Goal: Information Seeking & Learning: Compare options

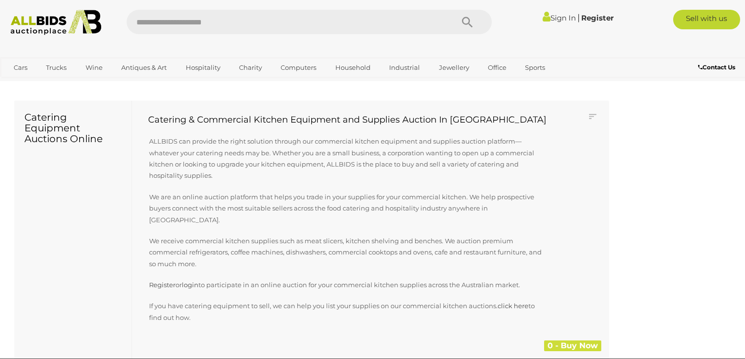
click at [188, 27] on input "text" at bounding box center [285, 22] width 317 height 24
type input "****"
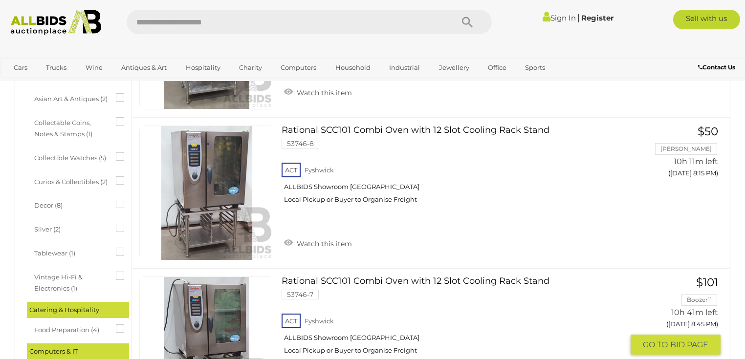
scroll to position [313, 0]
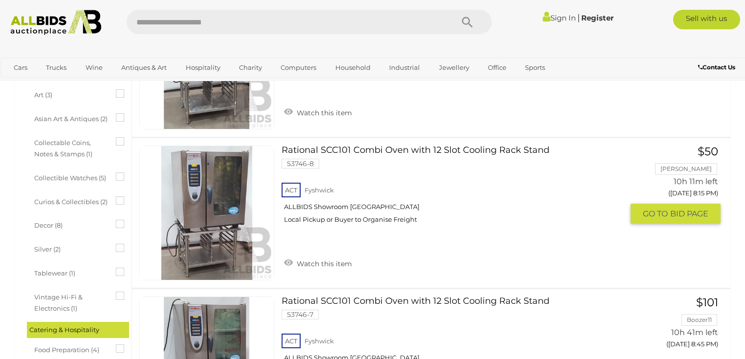
click at [385, 152] on link "Rational SCC101 Combi Oven with 12 Slot Cooling Rack Stand 53746-8 ACT Fyshwick" at bounding box center [456, 189] width 335 height 86
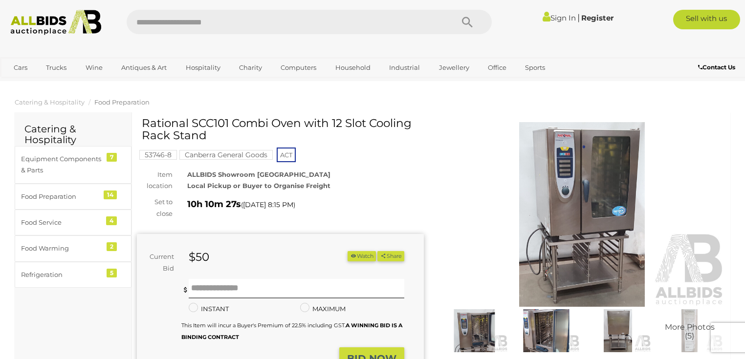
click at [566, 215] on img at bounding box center [582, 214] width 287 height 185
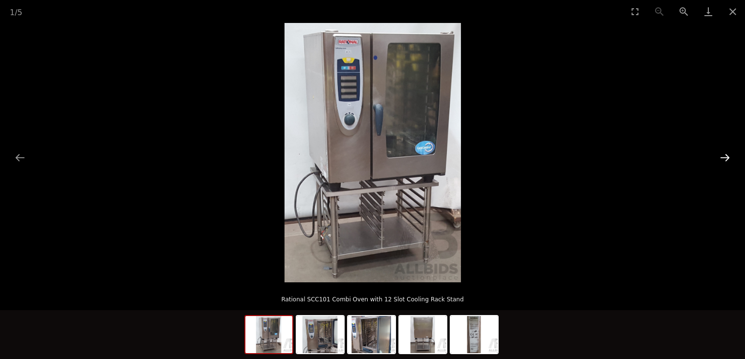
click at [728, 159] on button "Next slide" at bounding box center [725, 157] width 21 height 19
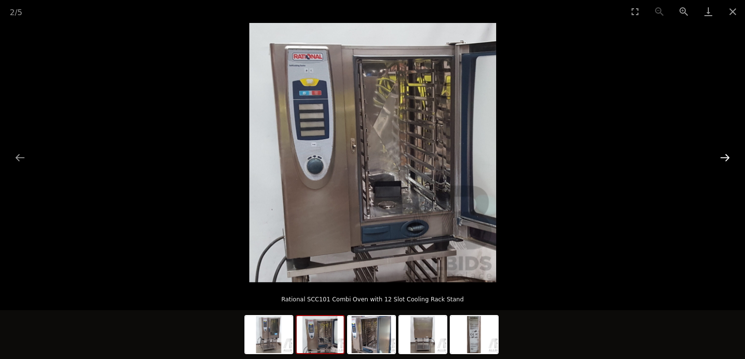
click at [728, 159] on button "Next slide" at bounding box center [725, 157] width 21 height 19
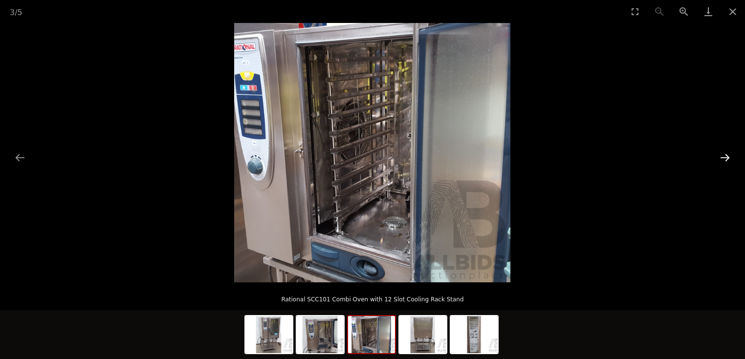
click at [728, 159] on button "Next slide" at bounding box center [725, 157] width 21 height 19
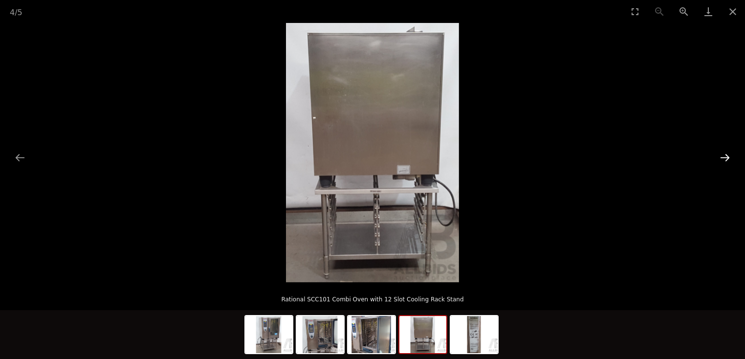
click at [728, 159] on button "Next slide" at bounding box center [725, 157] width 21 height 19
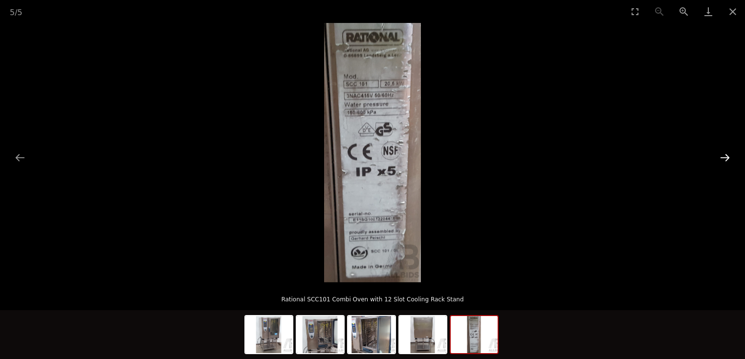
click at [728, 159] on button "Next slide" at bounding box center [725, 157] width 21 height 19
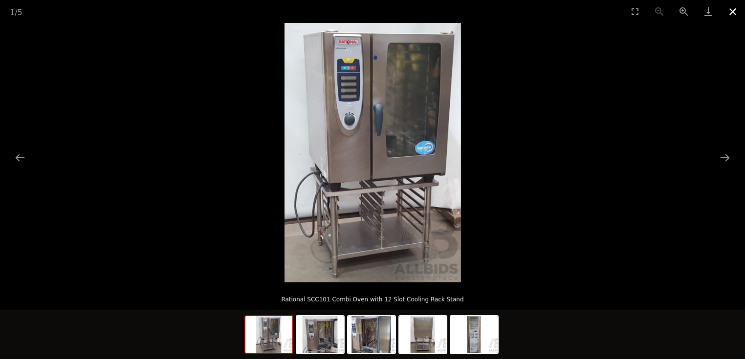
click at [734, 13] on button "Close gallery" at bounding box center [733, 11] width 24 height 23
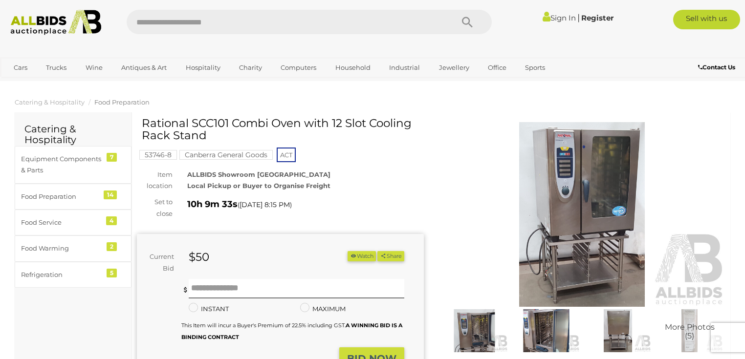
click at [385, 118] on h1 "Rational SCC101 Combi Oven with 12 Slot Cooling Rack Stand" at bounding box center [282, 129] width 280 height 25
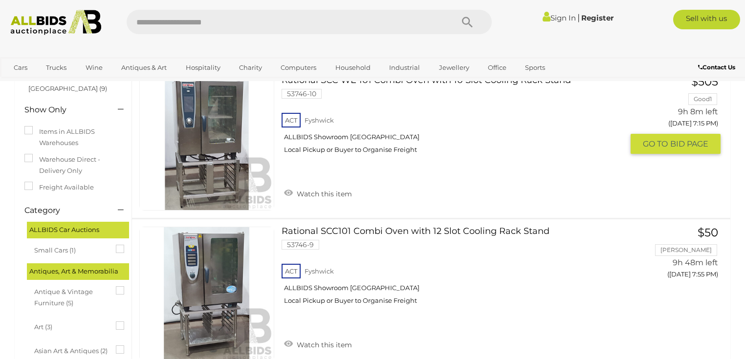
scroll to position [141, 0]
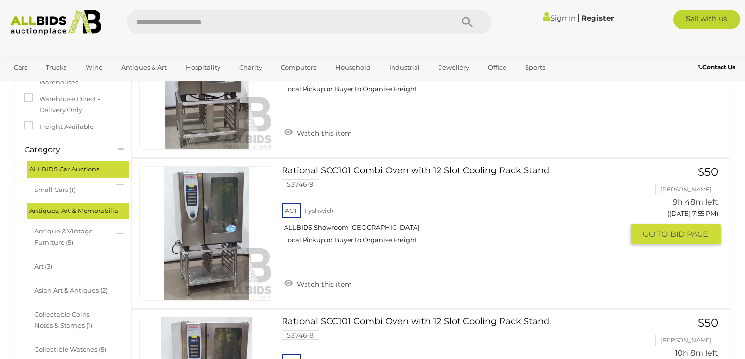
click at [399, 171] on link "Rational SCC101 Combi Oven with 12 Slot Cooling Rack Stand 53746-9 ACT Fyshwick" at bounding box center [456, 209] width 335 height 86
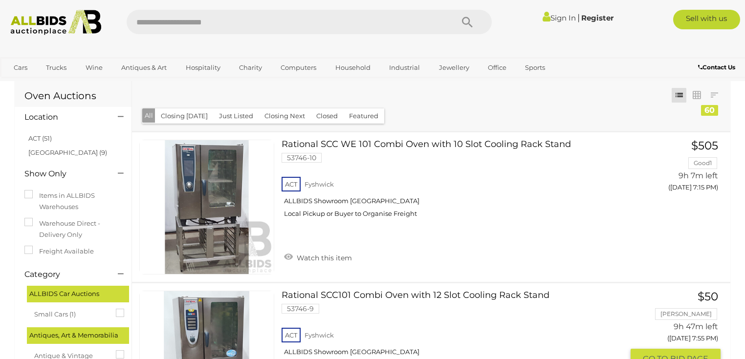
scroll to position [14, 0]
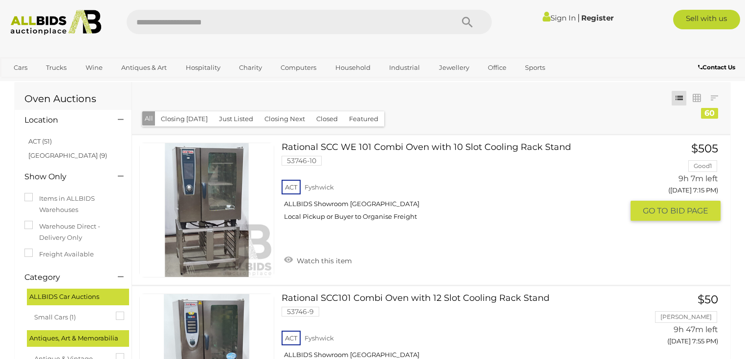
click at [362, 145] on link "Rational SCC WE 101 Combi Oven with 10 Slot Cooling Rack Stand 53746-10 ACT Fys…" at bounding box center [456, 186] width 335 height 86
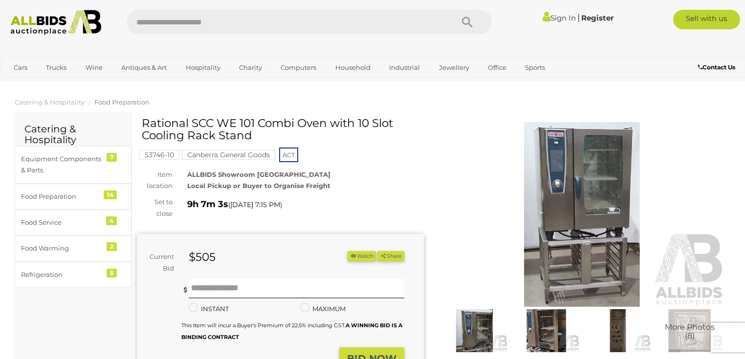
click at [354, 258] on button "Watch" at bounding box center [362, 256] width 28 height 10
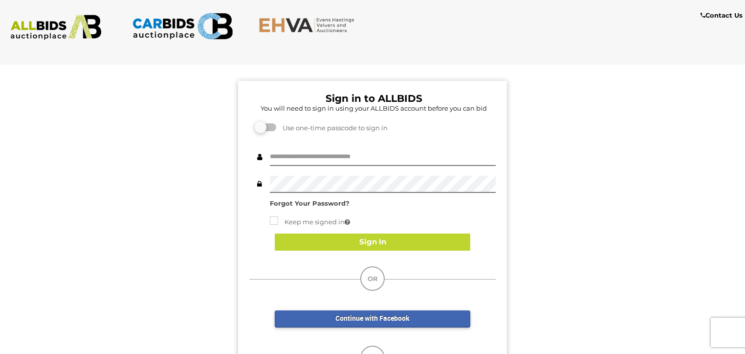
click at [496, 149] on div at bounding box center [496, 149] width 0 height 0
type input "**********"
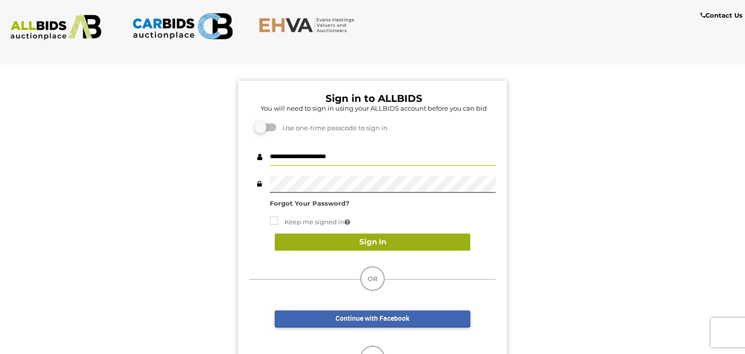
click at [379, 245] on button "Sign In" at bounding box center [373, 241] width 196 height 17
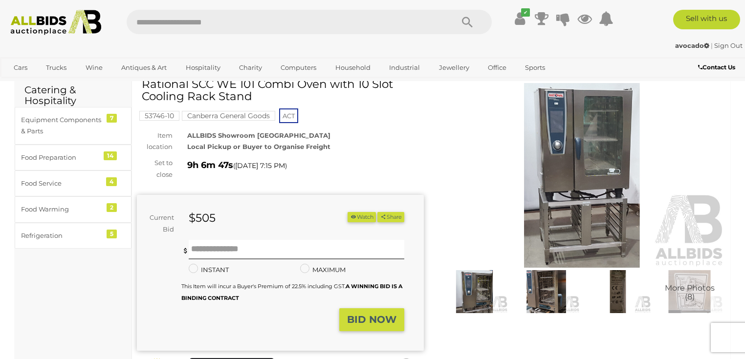
scroll to position [39, 0]
click at [358, 218] on button "Watch" at bounding box center [362, 217] width 28 height 10
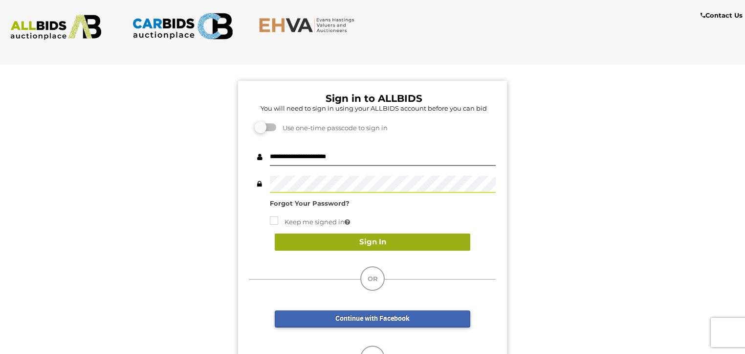
click at [377, 239] on button "Sign In" at bounding box center [373, 241] width 196 height 17
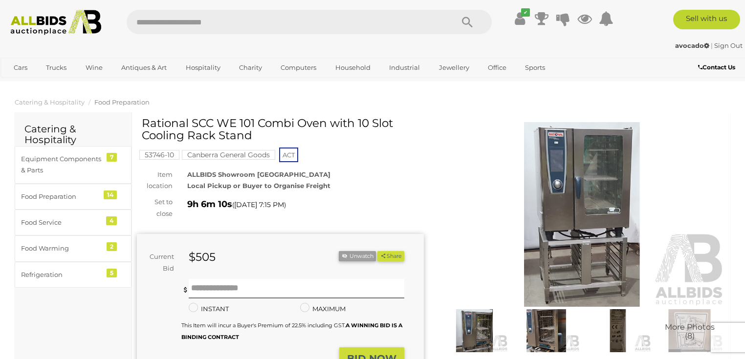
click at [163, 14] on input "text" at bounding box center [285, 22] width 317 height 24
type input "****"
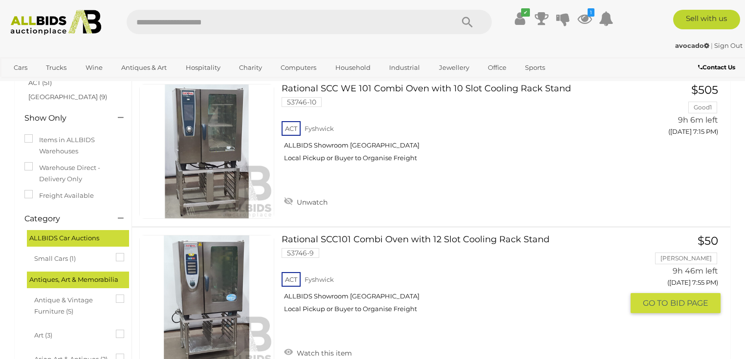
scroll to position [59, 0]
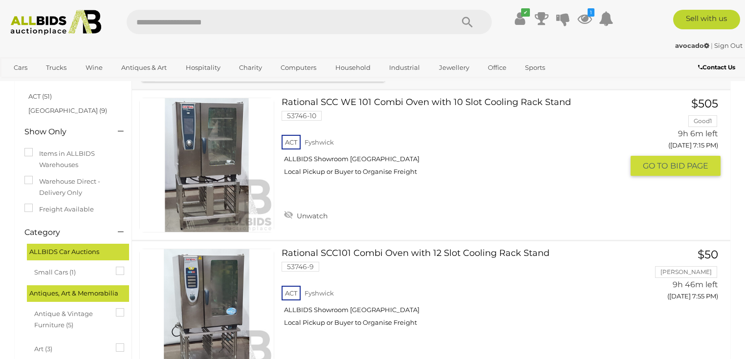
click at [704, 119] on link "$505 Good1 9h 6m left (Today 7:15 PM) GO TO BID PAGE" at bounding box center [679, 137] width 83 height 79
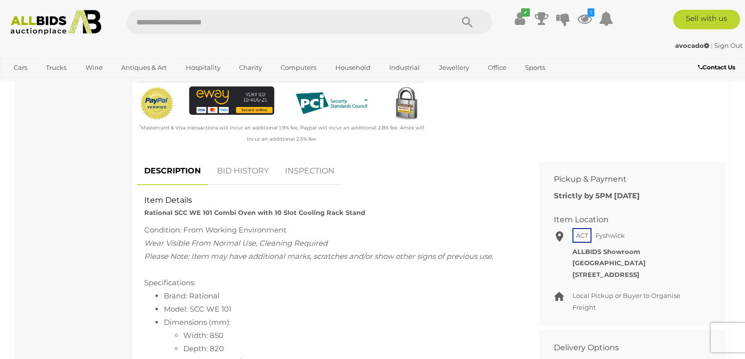
scroll to position [313, 0]
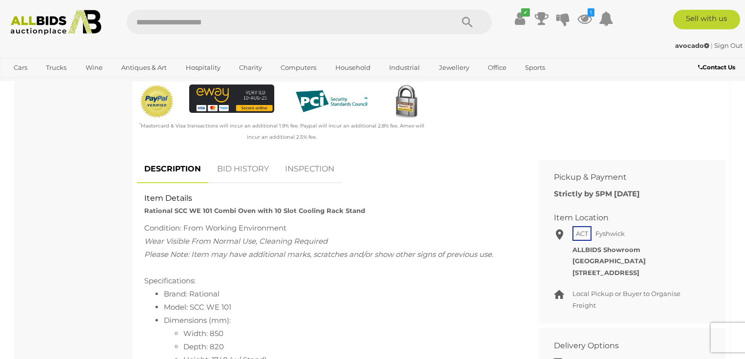
click at [237, 169] on link "BID HISTORY" at bounding box center [243, 169] width 67 height 29
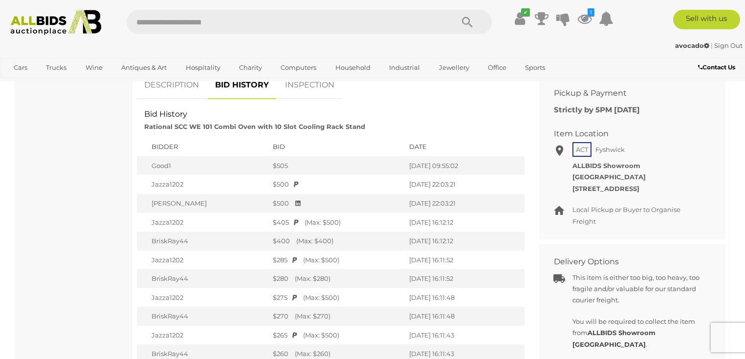
scroll to position [391, 0]
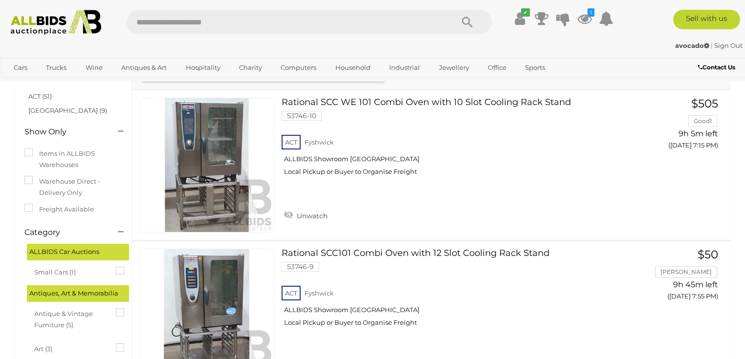
scroll to position [98, 0]
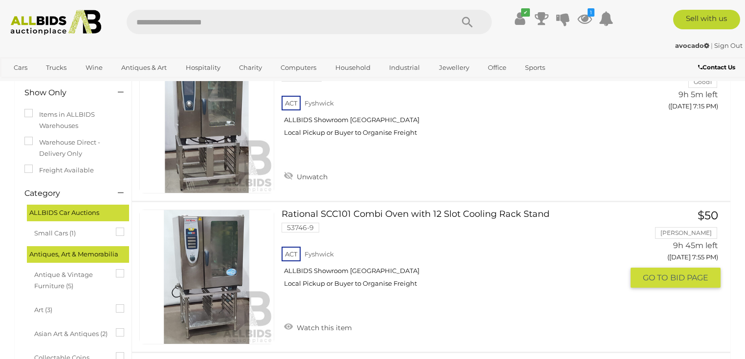
click at [707, 233] on link "$50 Gian 9h 45m left (Today 7:55 PM) GO TO BID PAGE" at bounding box center [679, 249] width 83 height 79
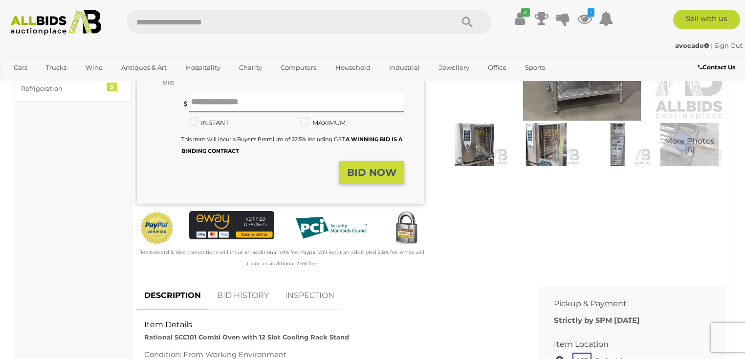
scroll to position [235, 0]
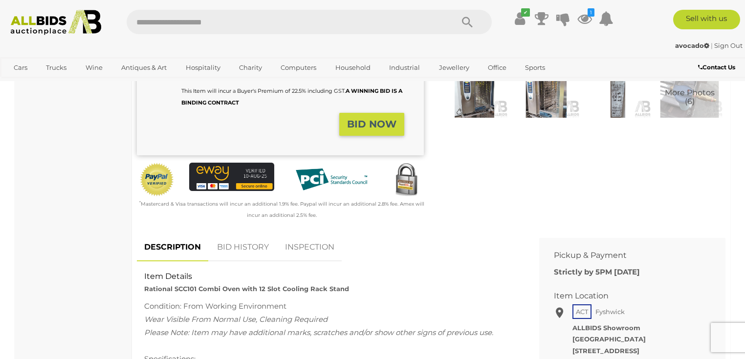
click at [256, 250] on link "BID HISTORY" at bounding box center [243, 247] width 67 height 29
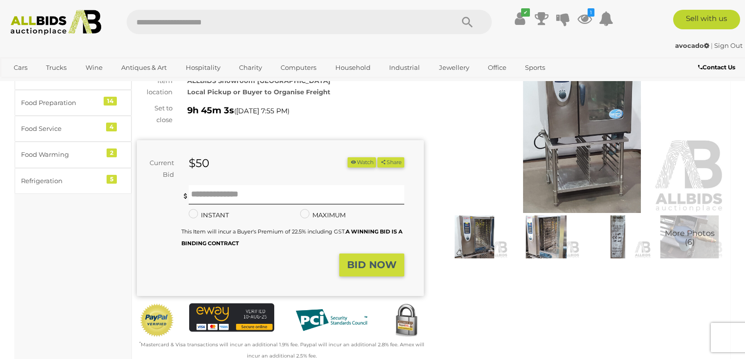
scroll to position [0, 0]
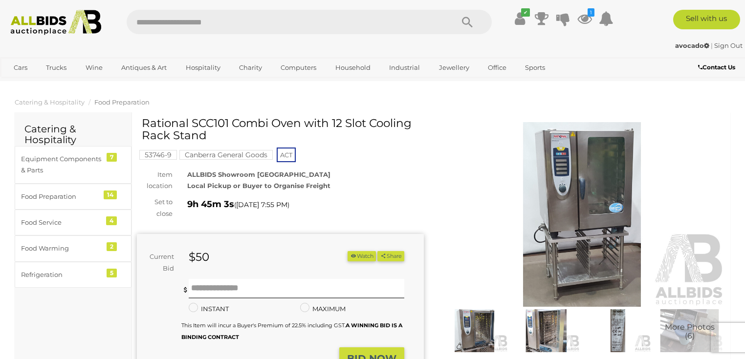
click at [366, 255] on button "Watch" at bounding box center [362, 256] width 28 height 10
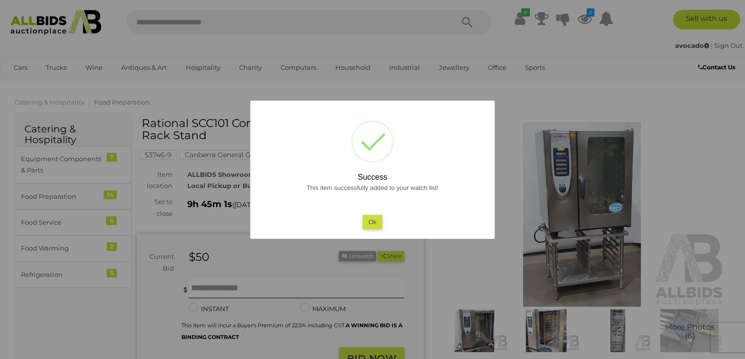
click at [380, 223] on button "Ok" at bounding box center [373, 222] width 20 height 14
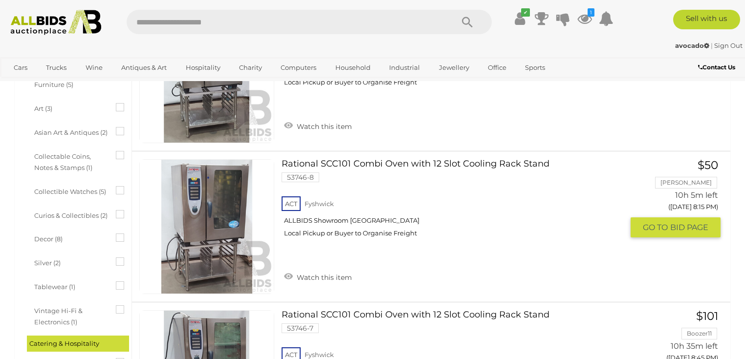
scroll to position [313, 0]
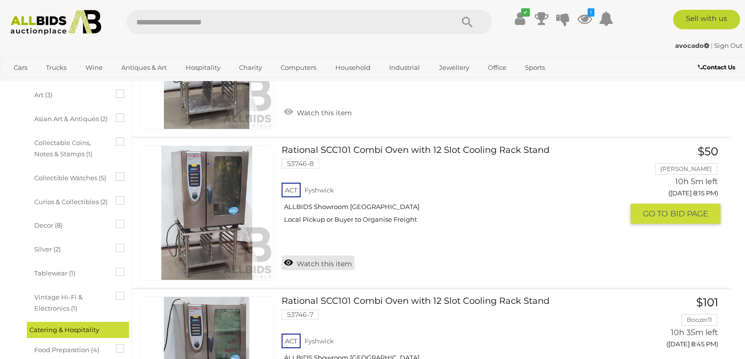
click at [290, 261] on link "Watch this item" at bounding box center [318, 263] width 73 height 15
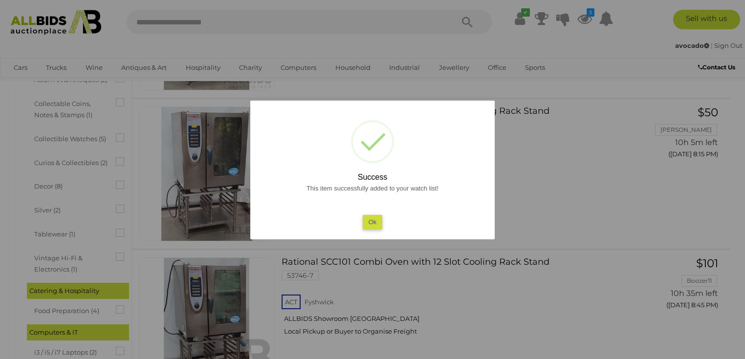
click at [371, 226] on button "Ok" at bounding box center [373, 222] width 20 height 14
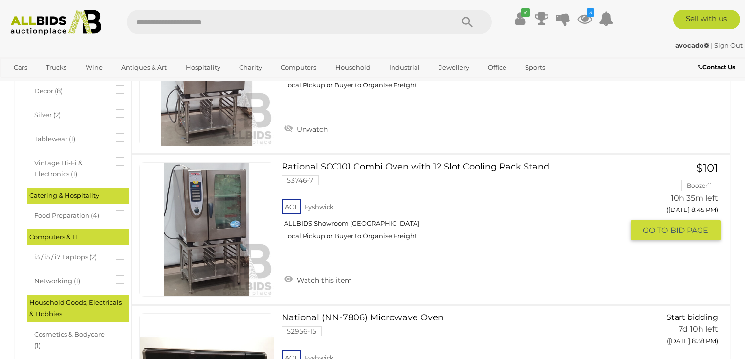
scroll to position [469, 0]
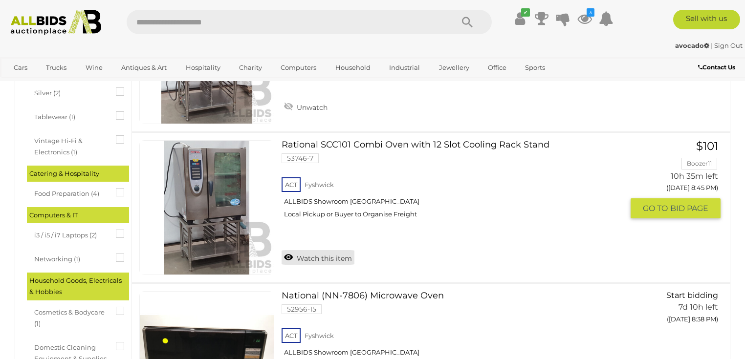
click at [288, 258] on link "Watch this item" at bounding box center [318, 257] width 73 height 15
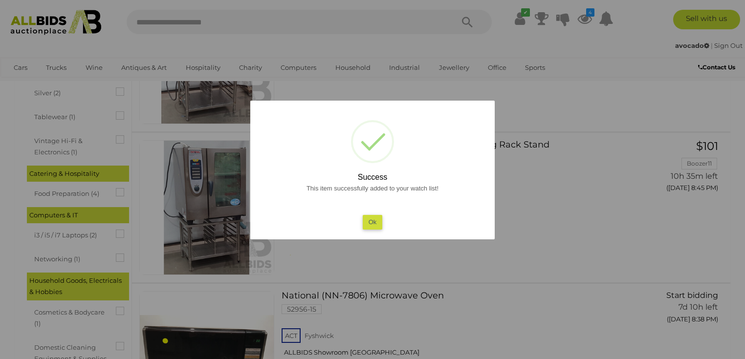
click at [377, 225] on button "Ok" at bounding box center [373, 222] width 20 height 14
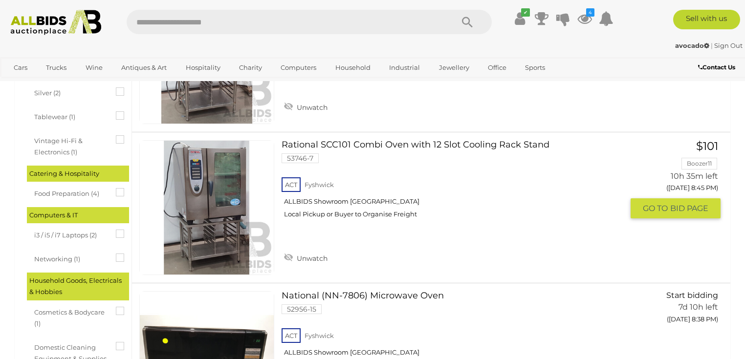
drag, startPoint x: 590, startPoint y: 214, endPoint x: 535, endPoint y: 214, distance: 54.8
click at [535, 214] on div "ACT Fyshwick ALLBIDS Showroom Fyshwick Local Pickup or Buyer to Organise Freight" at bounding box center [453, 201] width 342 height 50
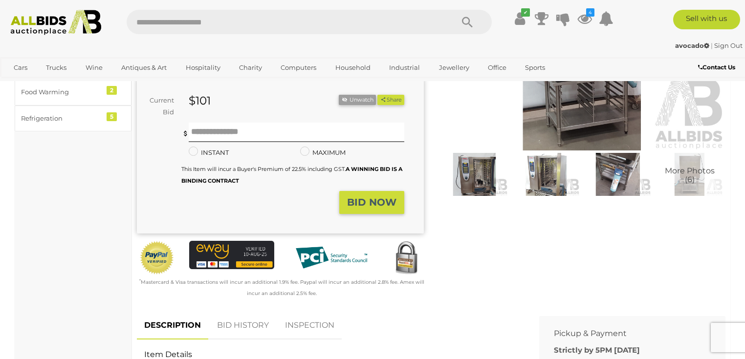
scroll to position [274, 0]
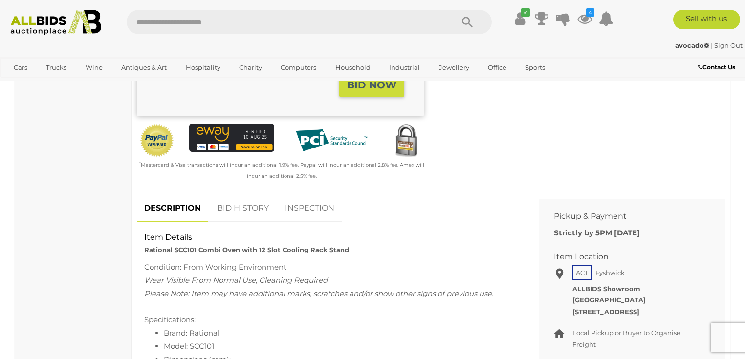
click at [242, 211] on link "BID HISTORY" at bounding box center [243, 208] width 67 height 29
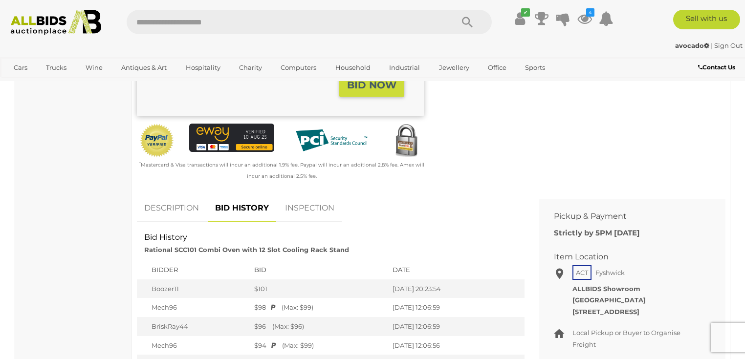
scroll to position [430, 0]
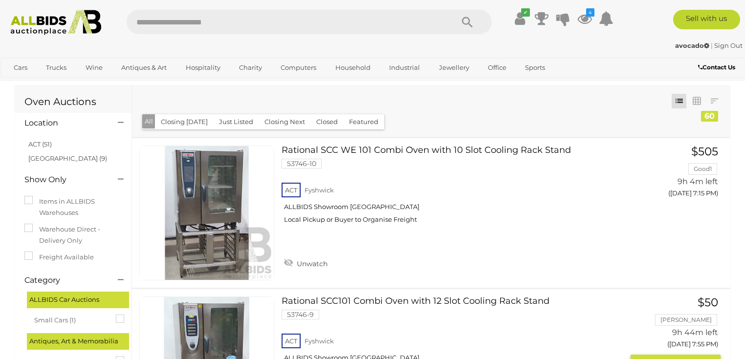
scroll to position [2, 0]
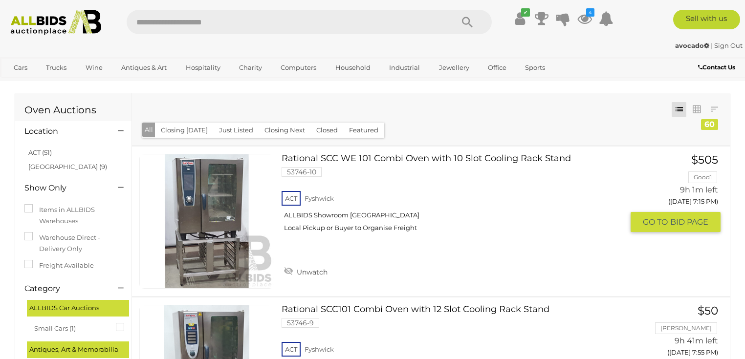
click at [395, 160] on link "Rational SCC WE 101 Combi Oven with 10 Slot Cooling Rack Stand 53746-10 ACT [GE…" at bounding box center [456, 197] width 335 height 86
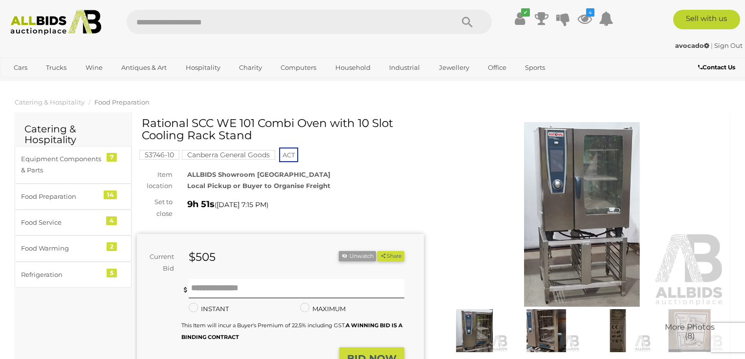
click at [571, 201] on img at bounding box center [582, 214] width 287 height 185
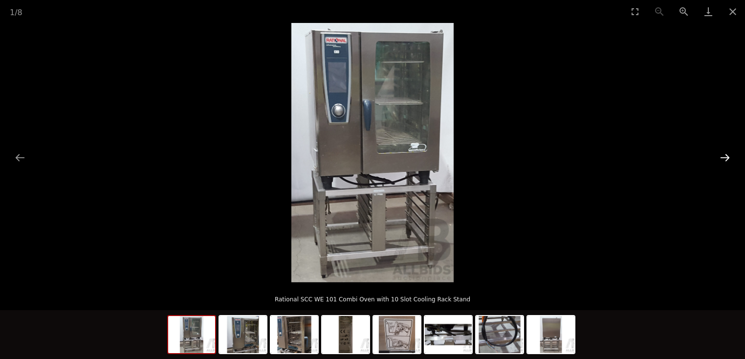
click at [728, 158] on button "Next slide" at bounding box center [725, 157] width 21 height 19
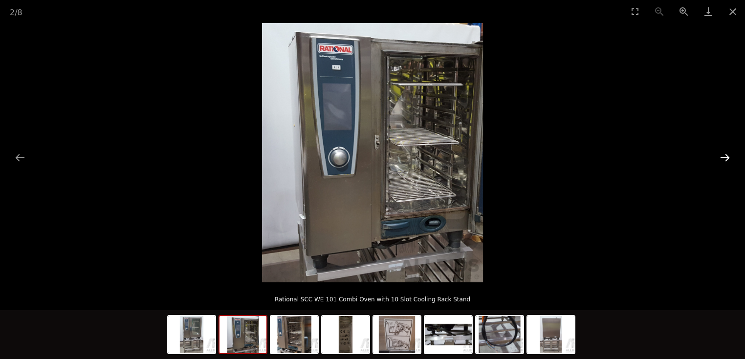
click at [728, 158] on button "Next slide" at bounding box center [725, 157] width 21 height 19
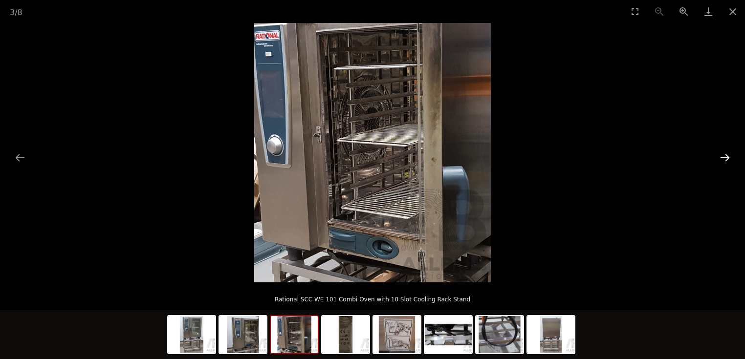
click at [728, 158] on button "Next slide" at bounding box center [725, 157] width 21 height 19
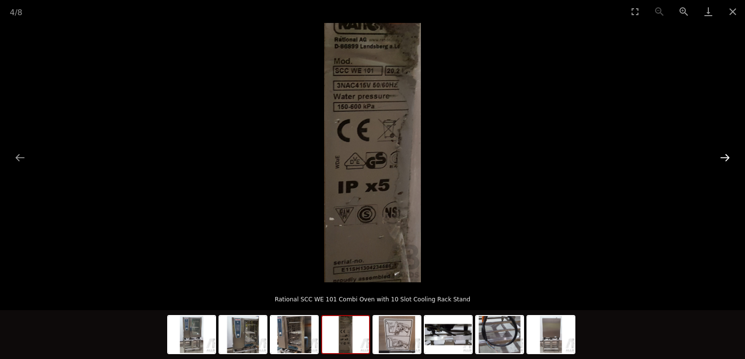
click at [725, 158] on button "Next slide" at bounding box center [725, 157] width 21 height 19
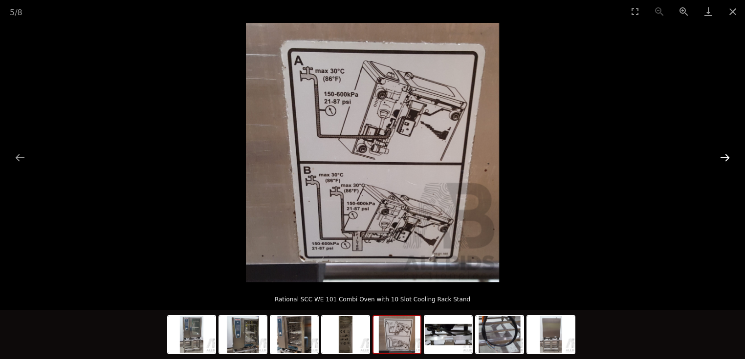
click at [725, 158] on button "Next slide" at bounding box center [725, 157] width 21 height 19
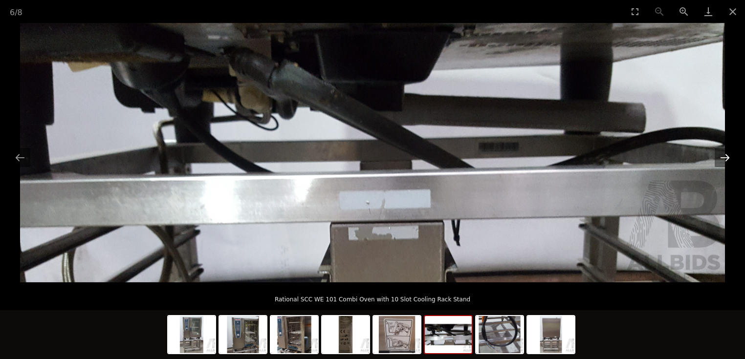
click at [725, 158] on button "Next slide" at bounding box center [725, 157] width 21 height 19
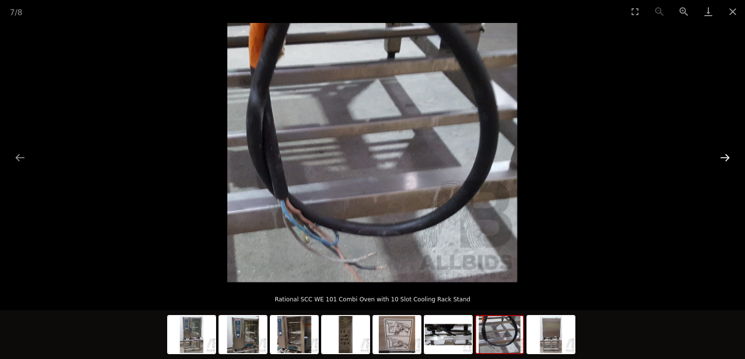
click at [725, 158] on button "Next slide" at bounding box center [725, 157] width 21 height 19
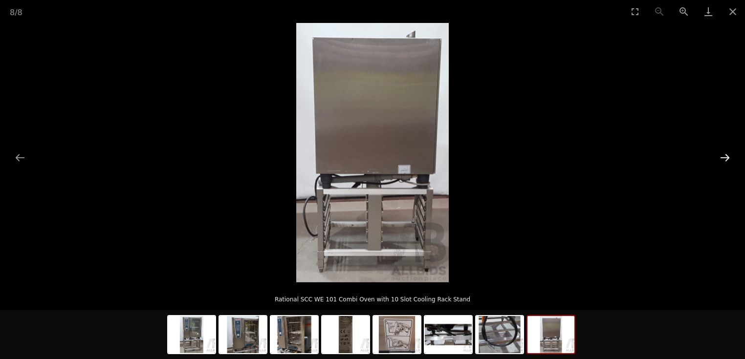
click at [725, 158] on button "Next slide" at bounding box center [725, 157] width 21 height 19
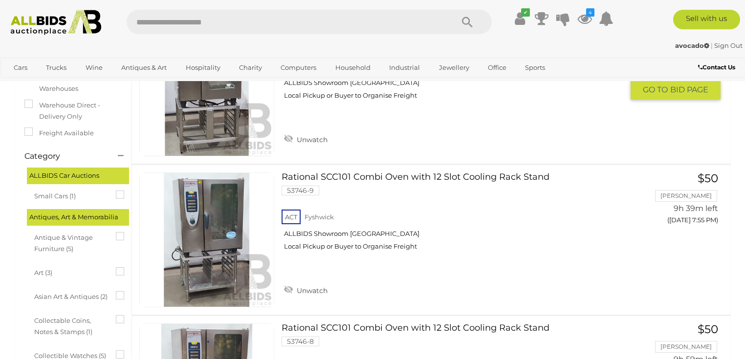
scroll to position [196, 0]
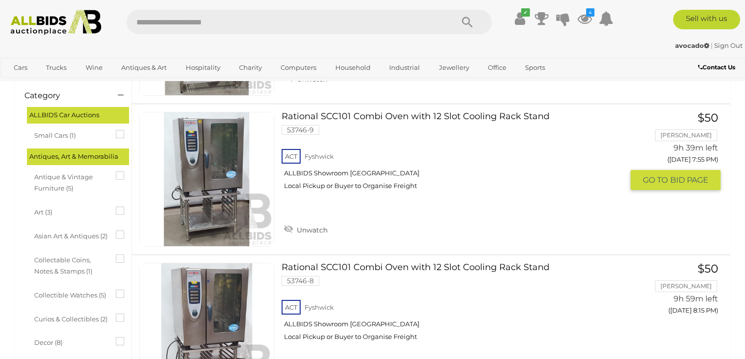
click at [230, 190] on link at bounding box center [206, 179] width 135 height 135
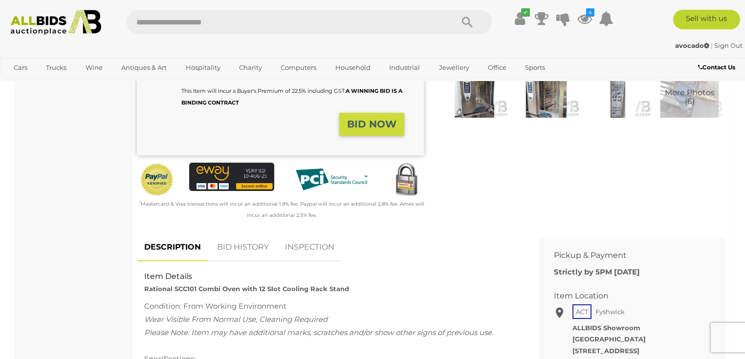
scroll to position [39, 0]
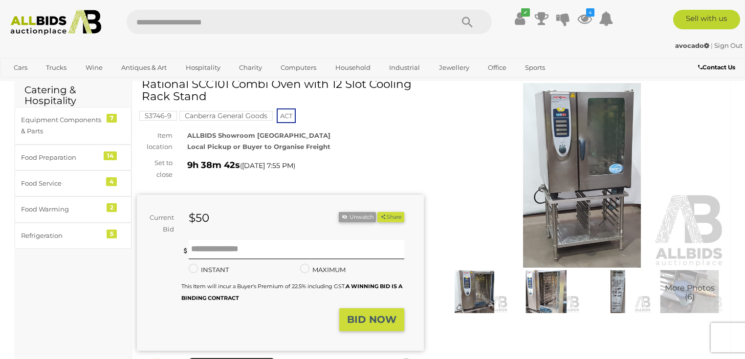
click at [572, 160] on img at bounding box center [582, 175] width 287 height 185
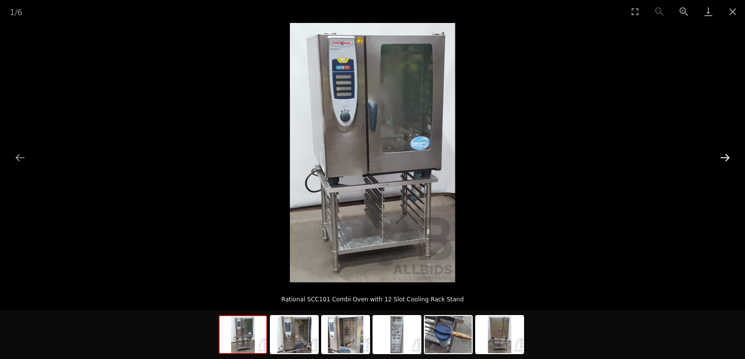
click at [725, 156] on button "Next slide" at bounding box center [725, 157] width 21 height 19
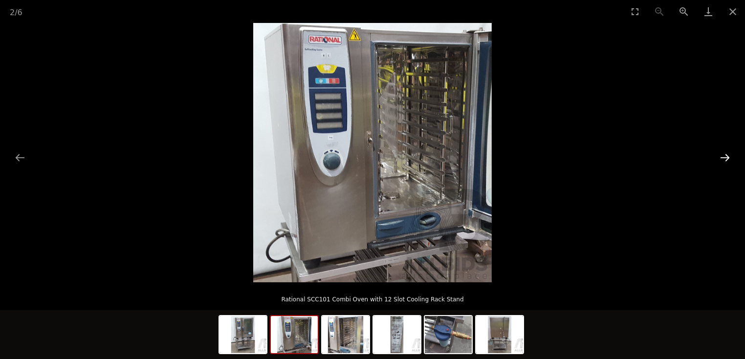
click at [725, 156] on button "Next slide" at bounding box center [725, 157] width 21 height 19
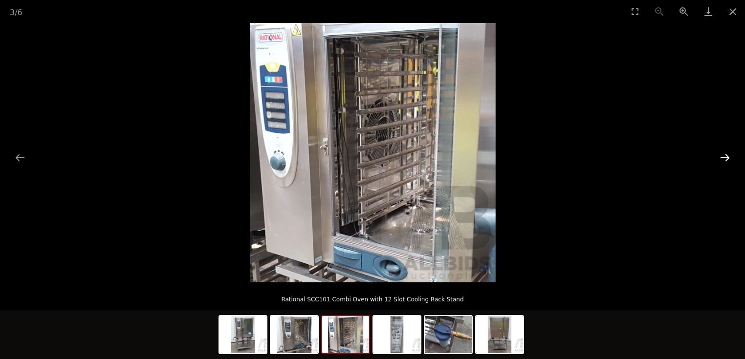
click at [725, 156] on button "Next slide" at bounding box center [725, 157] width 21 height 19
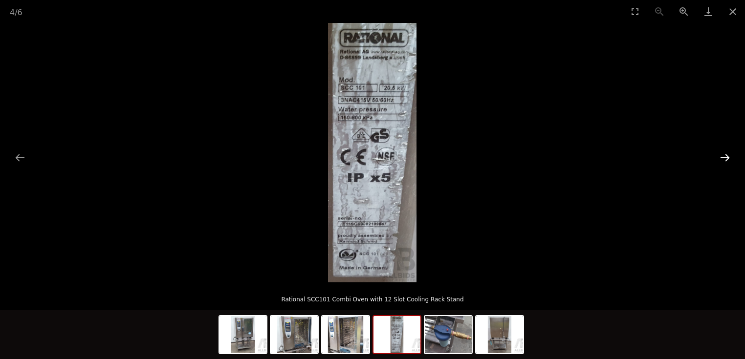
click at [723, 158] on button "Next slide" at bounding box center [725, 157] width 21 height 19
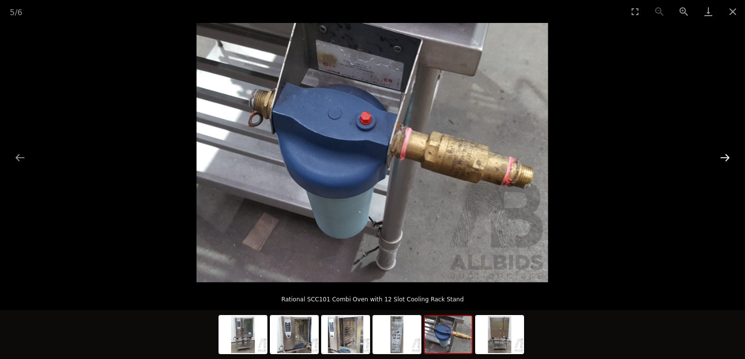
click at [723, 158] on button "Next slide" at bounding box center [725, 157] width 21 height 19
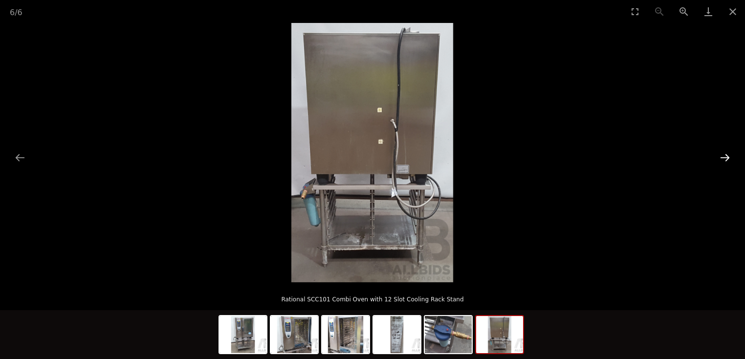
click at [723, 158] on button "Next slide" at bounding box center [725, 157] width 21 height 19
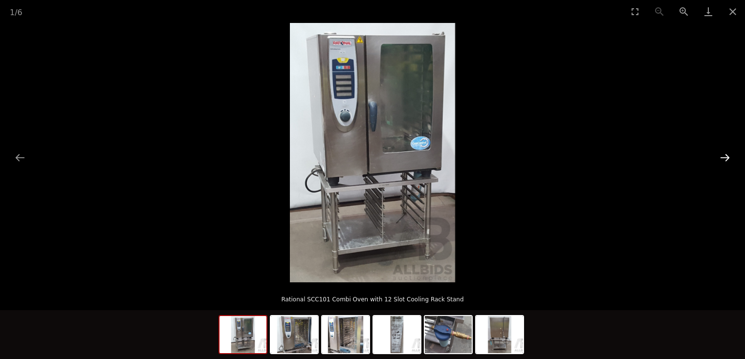
click at [723, 158] on button "Next slide" at bounding box center [725, 157] width 21 height 19
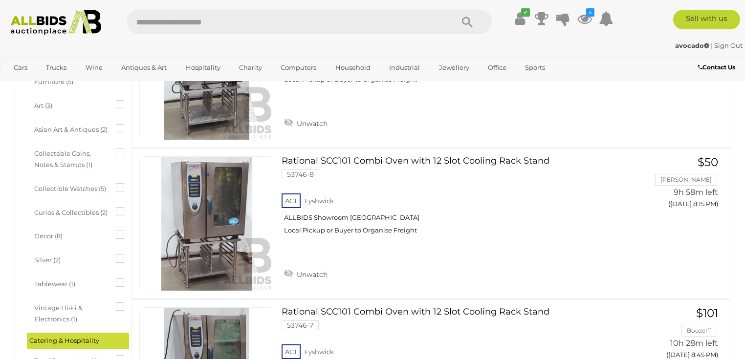
scroll to position [276, 0]
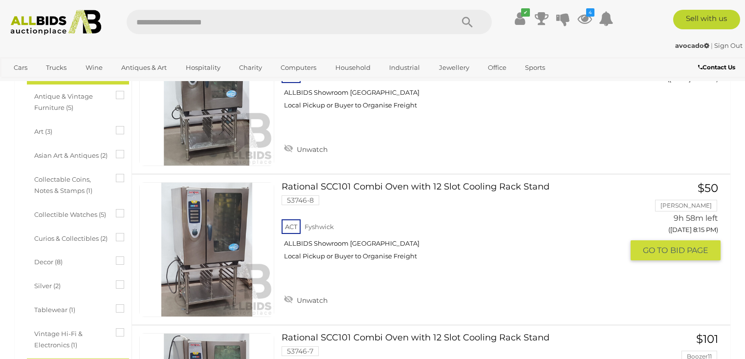
click at [207, 234] on link at bounding box center [206, 249] width 135 height 135
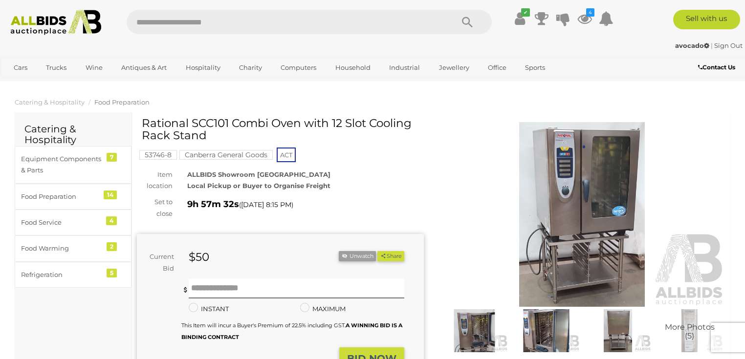
click at [577, 219] on img at bounding box center [582, 214] width 287 height 185
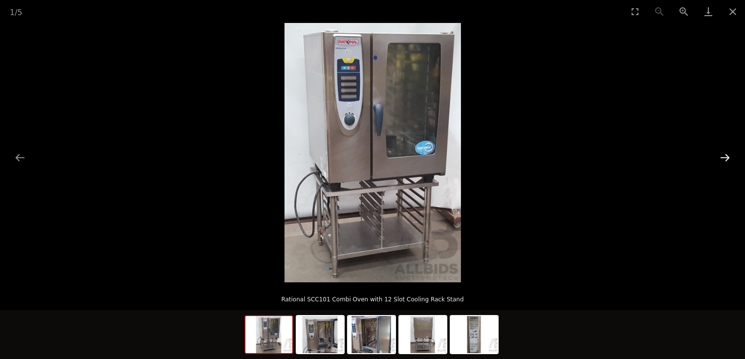
click at [725, 158] on button "Next slide" at bounding box center [725, 157] width 21 height 19
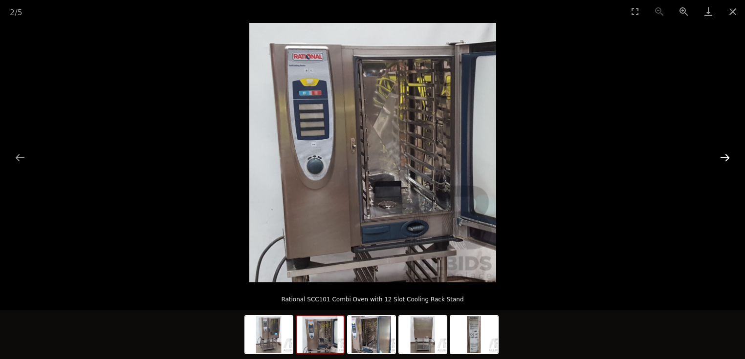
click at [725, 158] on button "Next slide" at bounding box center [725, 157] width 21 height 19
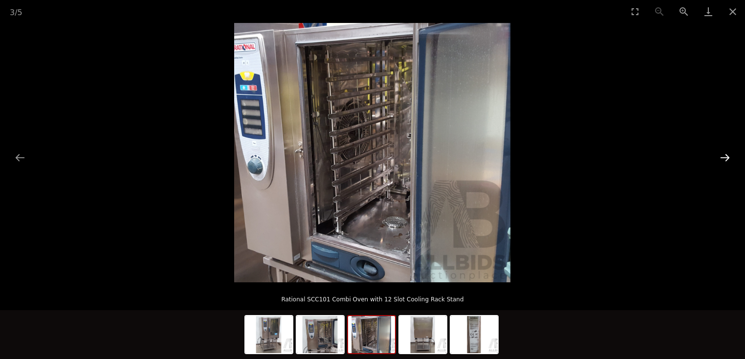
click at [725, 158] on button "Next slide" at bounding box center [725, 157] width 21 height 19
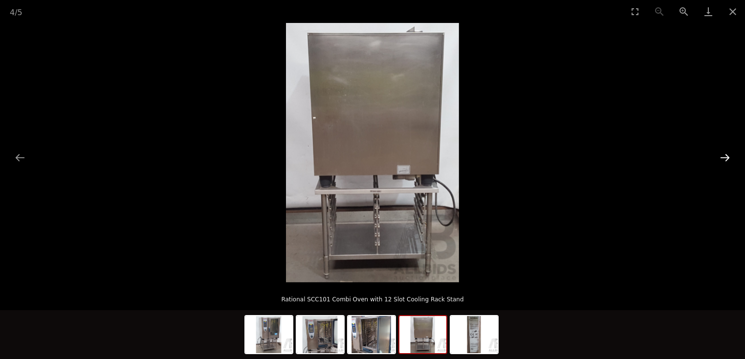
click at [725, 158] on button "Next slide" at bounding box center [725, 157] width 21 height 19
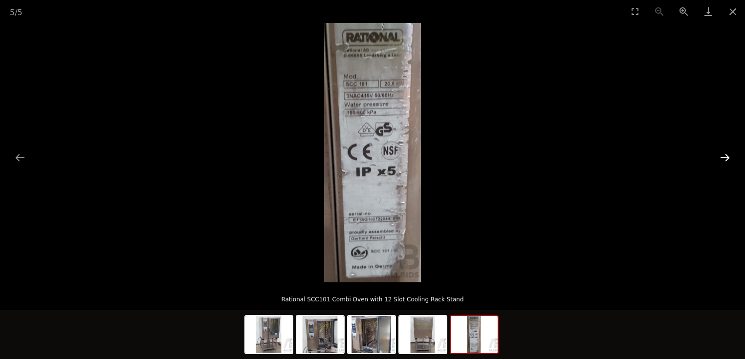
click at [725, 158] on button "Next slide" at bounding box center [725, 157] width 21 height 19
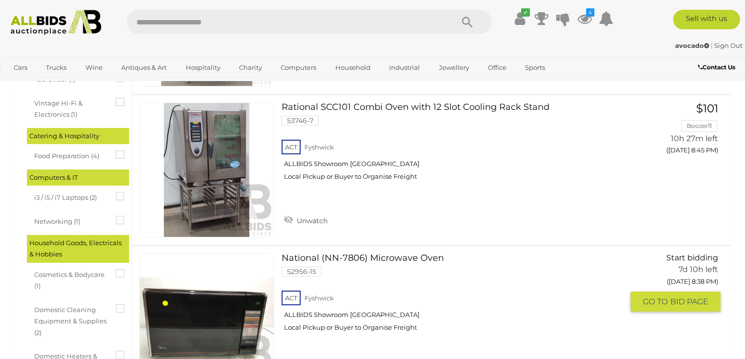
scroll to position [433, 0]
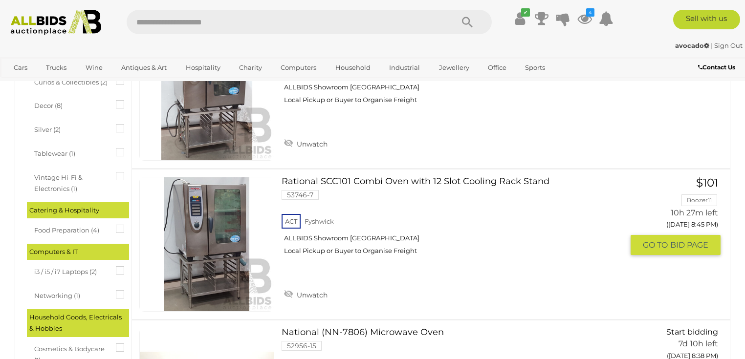
click at [342, 180] on link "Rational SCC101 Combi Oven with 12 Slot Cooling Rack Stand 53746-7 ACT [GEOGRAP…" at bounding box center [456, 220] width 335 height 86
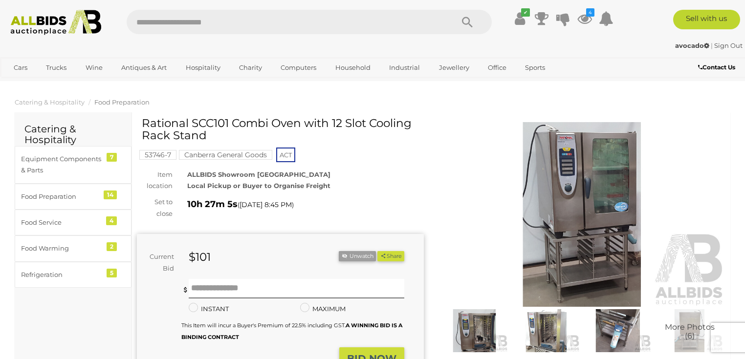
click at [587, 244] on img at bounding box center [582, 214] width 287 height 185
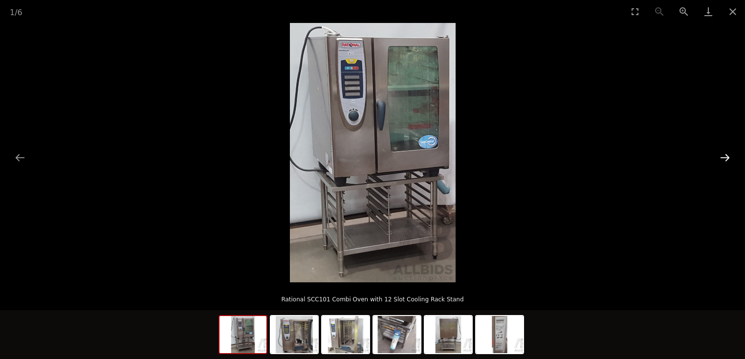
click at [727, 161] on button "Next slide" at bounding box center [725, 157] width 21 height 19
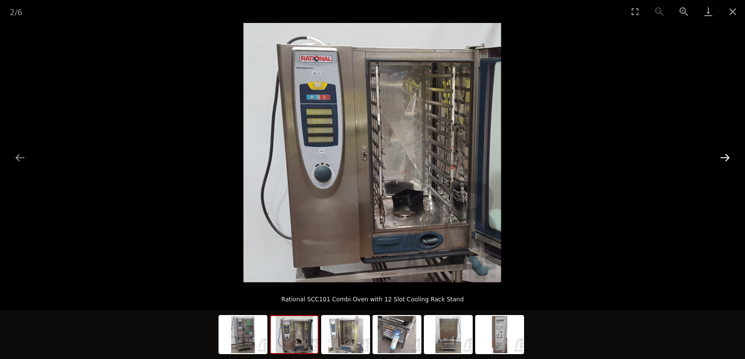
click at [727, 161] on button "Next slide" at bounding box center [725, 157] width 21 height 19
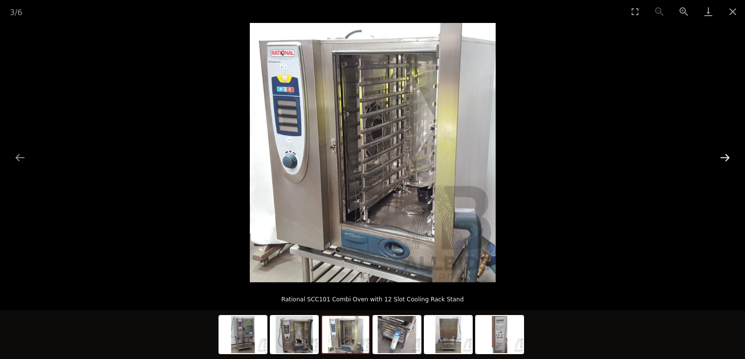
click at [727, 161] on button "Next slide" at bounding box center [725, 157] width 21 height 19
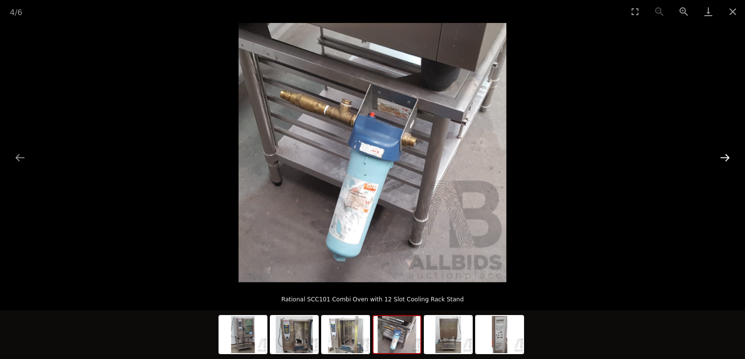
click at [727, 161] on button "Next slide" at bounding box center [725, 157] width 21 height 19
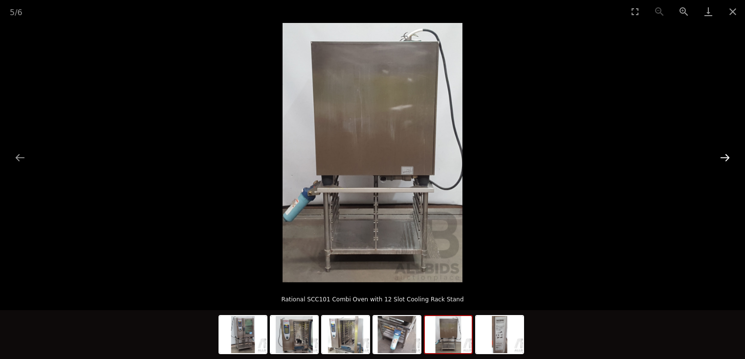
click at [727, 161] on button "Next slide" at bounding box center [725, 157] width 21 height 19
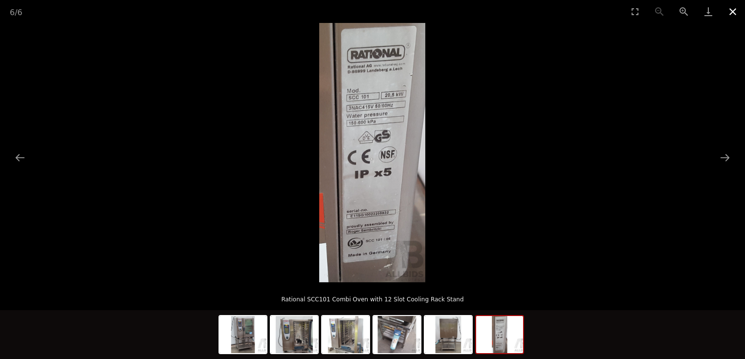
click at [733, 11] on button "Close gallery" at bounding box center [733, 11] width 24 height 23
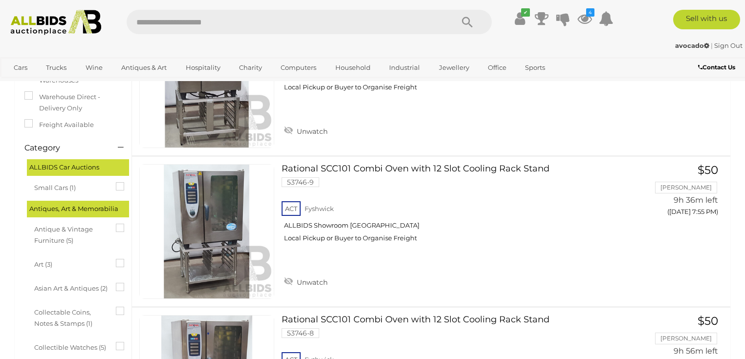
scroll to position [2, 0]
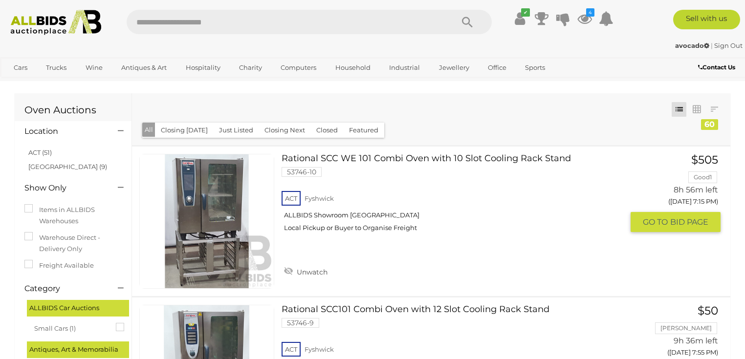
click at [386, 160] on link "Rational SCC WE 101 Combi Oven with 10 Slot Cooling Rack Stand 53746-10 ACT [GE…" at bounding box center [456, 197] width 335 height 86
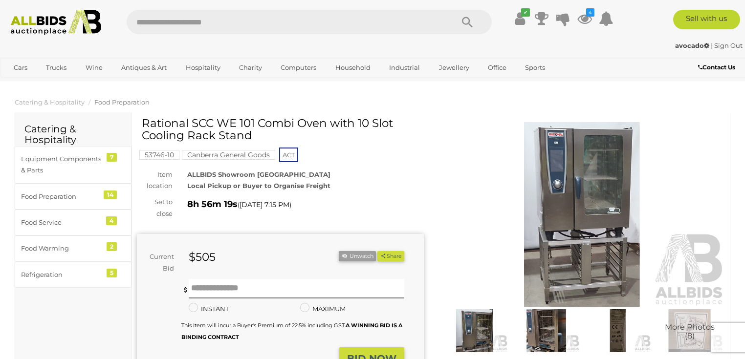
drag, startPoint x: 142, startPoint y: 122, endPoint x: 256, endPoint y: 123, distance: 114.4
click at [256, 123] on h1 "Rational SCC WE 101 Combi Oven with 10 Slot Cooling Rack Stand" at bounding box center [282, 129] width 280 height 25
